Goal: Task Accomplishment & Management: Use online tool/utility

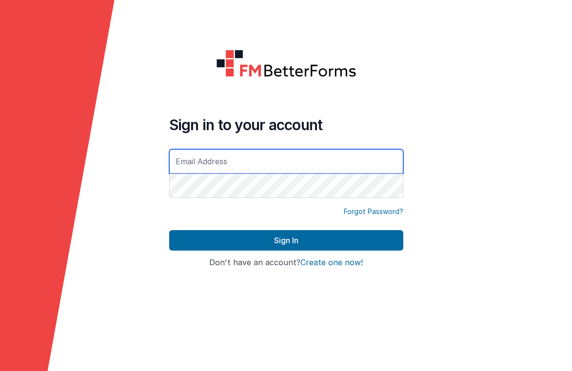
type input "[EMAIL_ADDRESS][DOMAIN_NAME]"
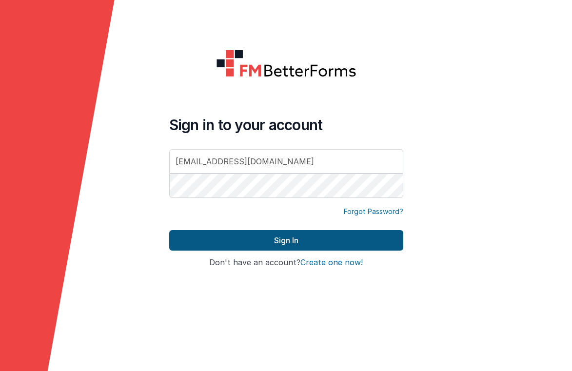
click at [301, 236] on button "Sign In" at bounding box center [286, 240] width 234 height 20
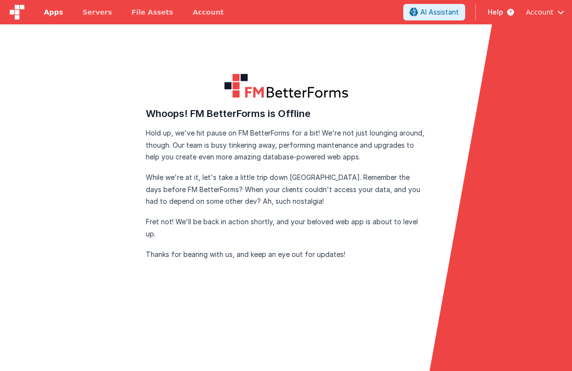
click at [63, 12] on link "Apps" at bounding box center [53, 12] width 39 height 24
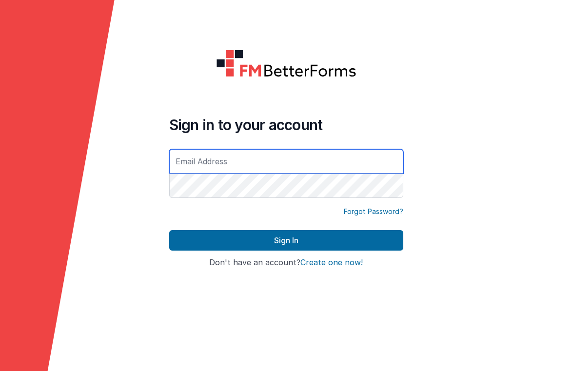
type input "[EMAIL_ADDRESS][DOMAIN_NAME]"
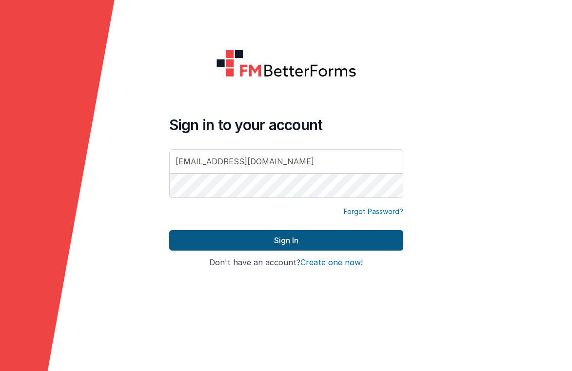
click at [278, 244] on button "Sign In" at bounding box center [286, 240] width 234 height 20
